Goal: Transaction & Acquisition: Book appointment/travel/reservation

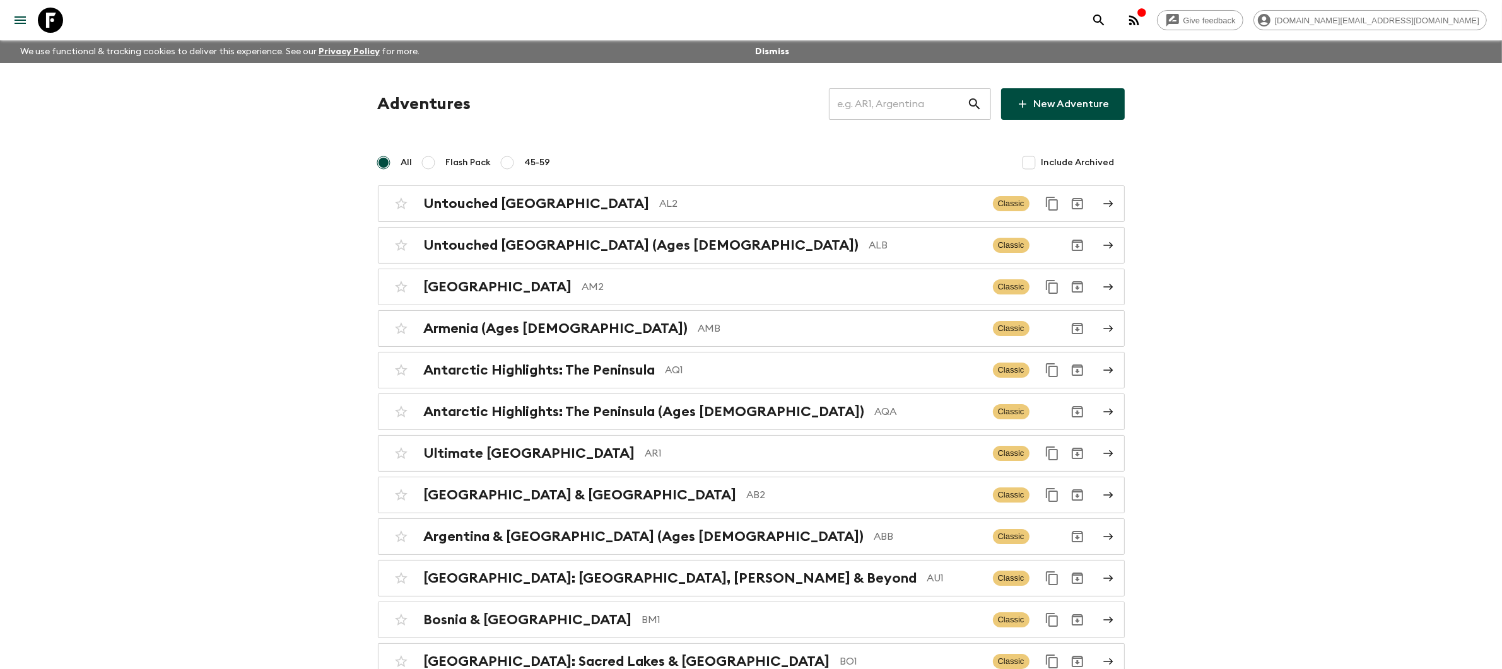
click at [887, 105] on input "text" at bounding box center [898, 103] width 138 height 35
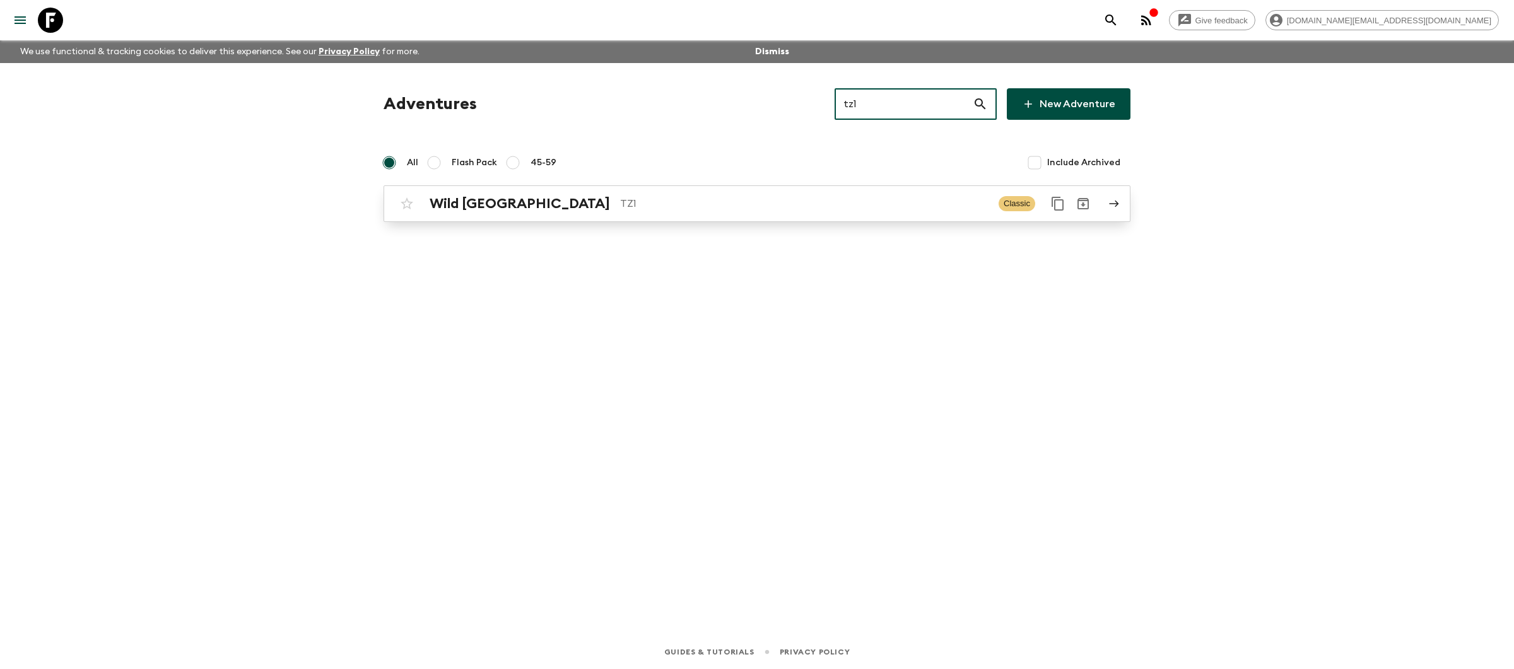
type input "tz1"
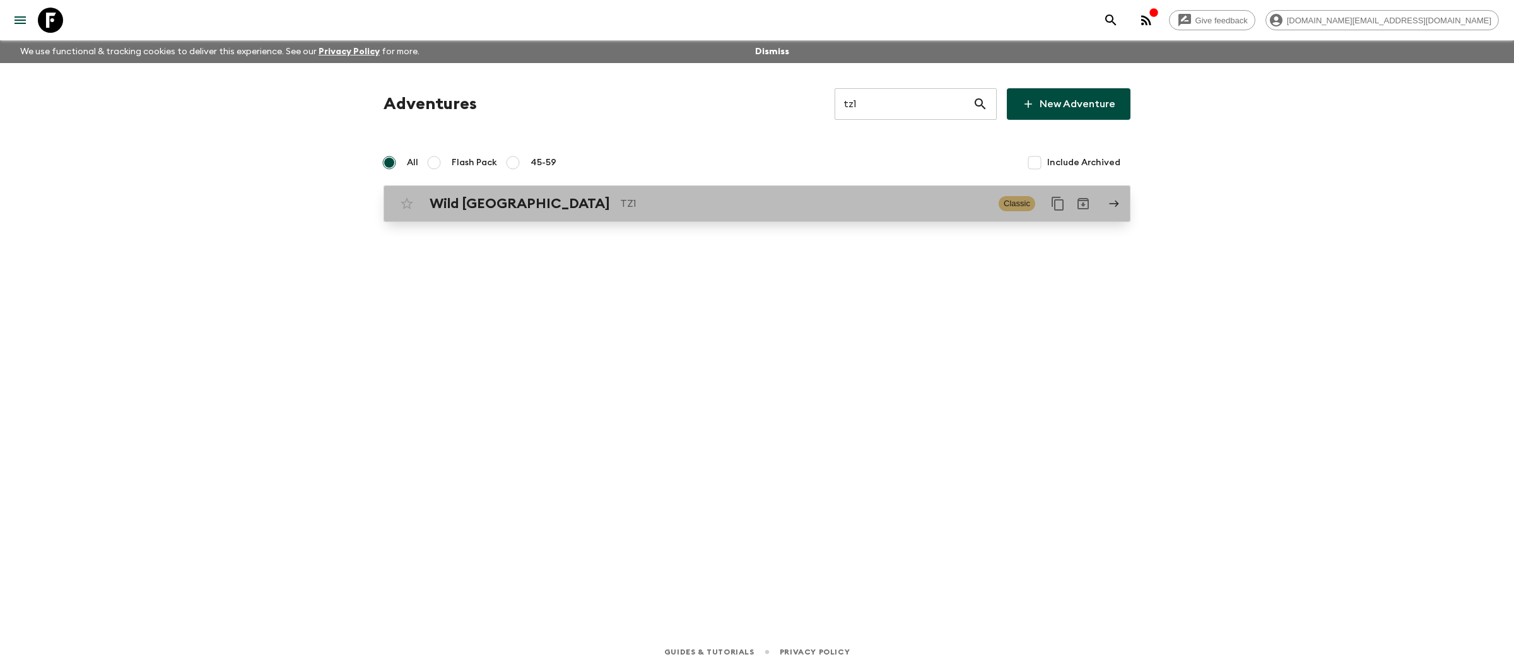
click at [793, 212] on div "Wild Tanzania TZ1 Classic" at bounding box center [732, 203] width 676 height 25
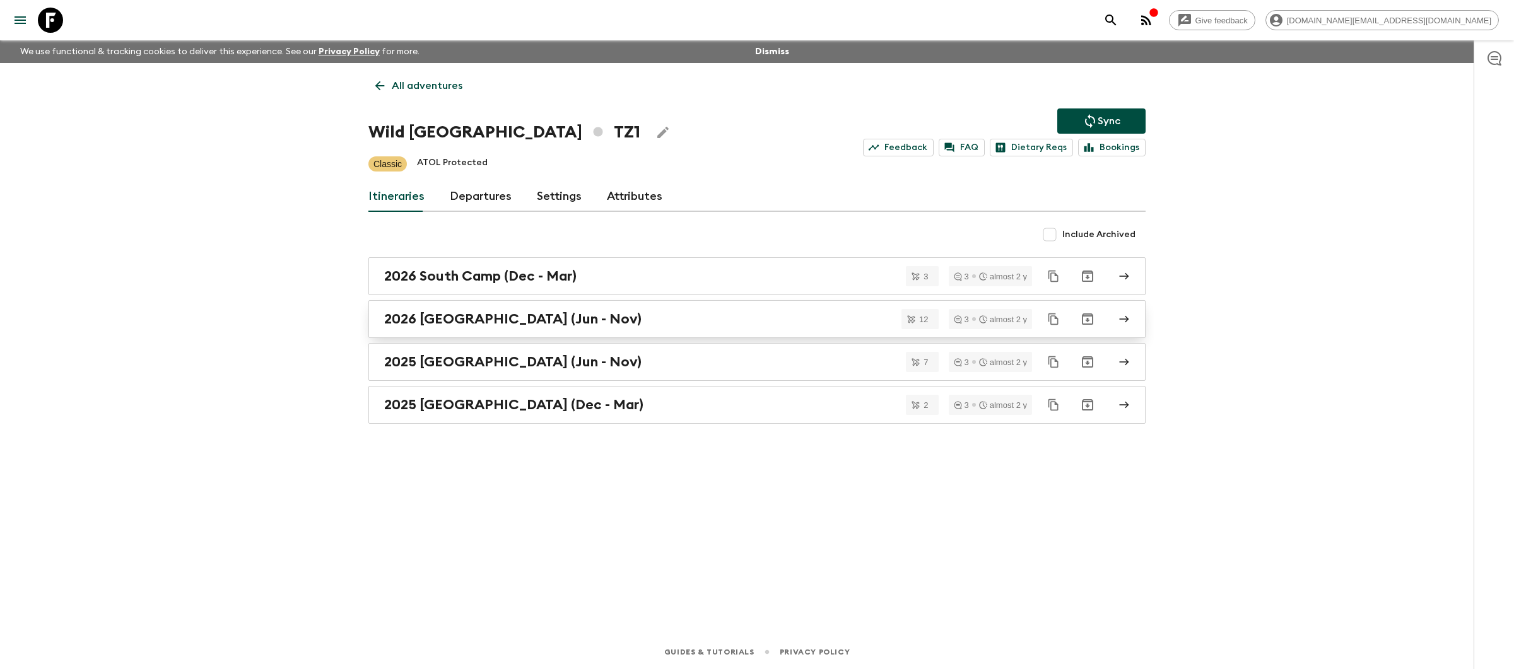
click at [626, 316] on div "2026 [GEOGRAPHIC_DATA] (Jun - Nov)" at bounding box center [744, 319] width 721 height 16
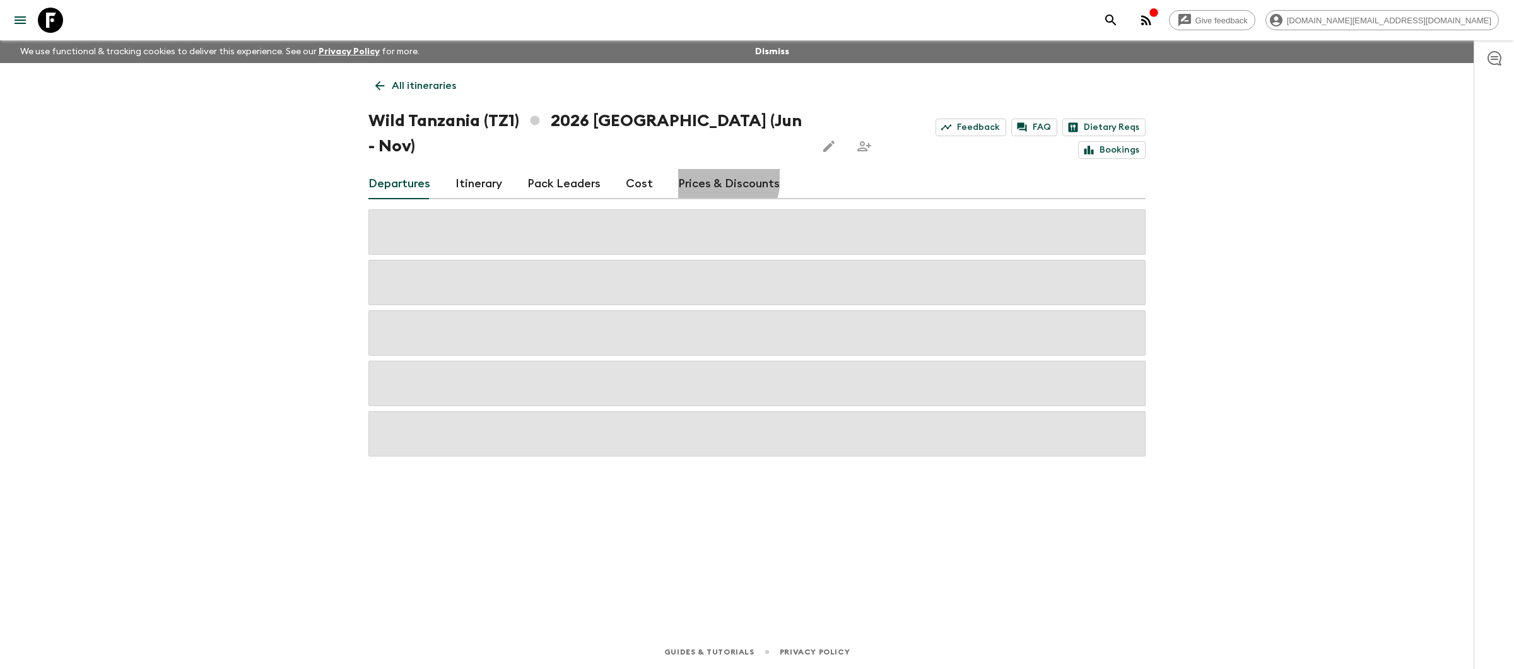
click at [706, 169] on link "Prices & Discounts" at bounding box center [729, 184] width 102 height 30
